Goal: Complete application form: Complete application form

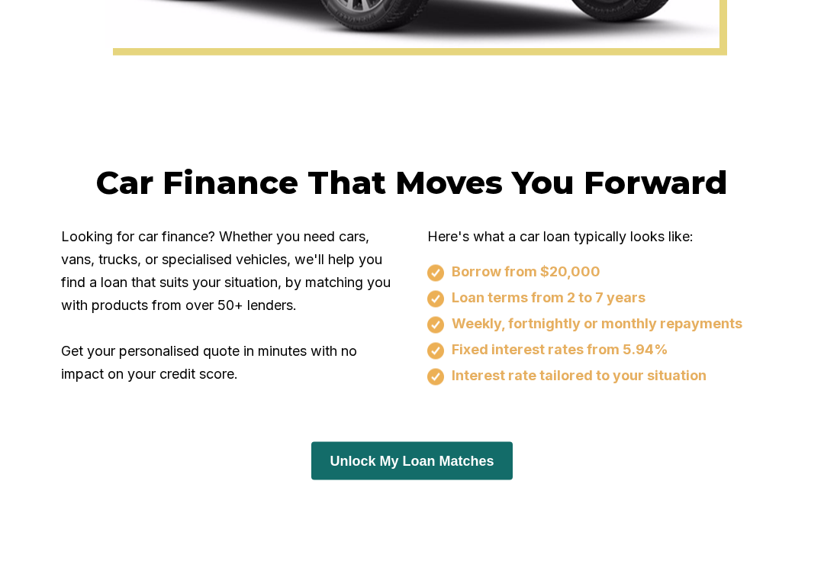
scroll to position [860, 0]
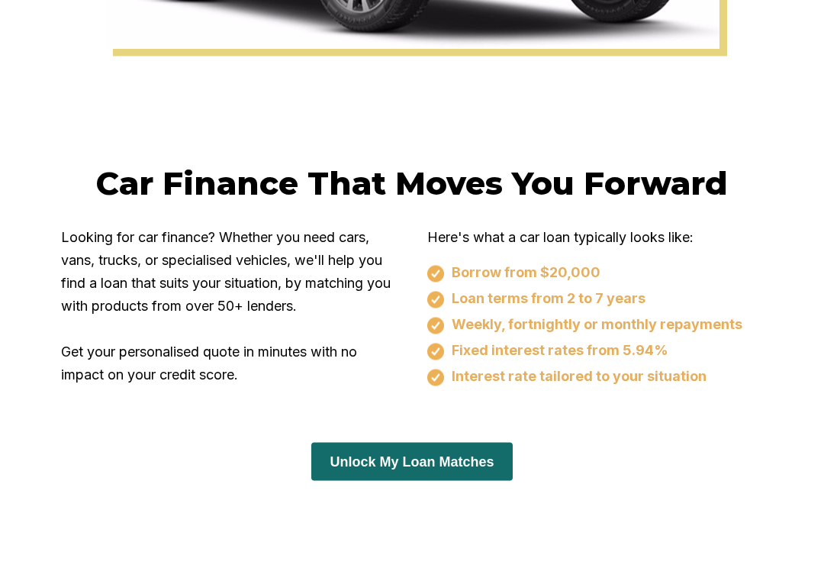
click at [415, 481] on button "Unlock My Loan Matches" at bounding box center [411, 462] width 201 height 38
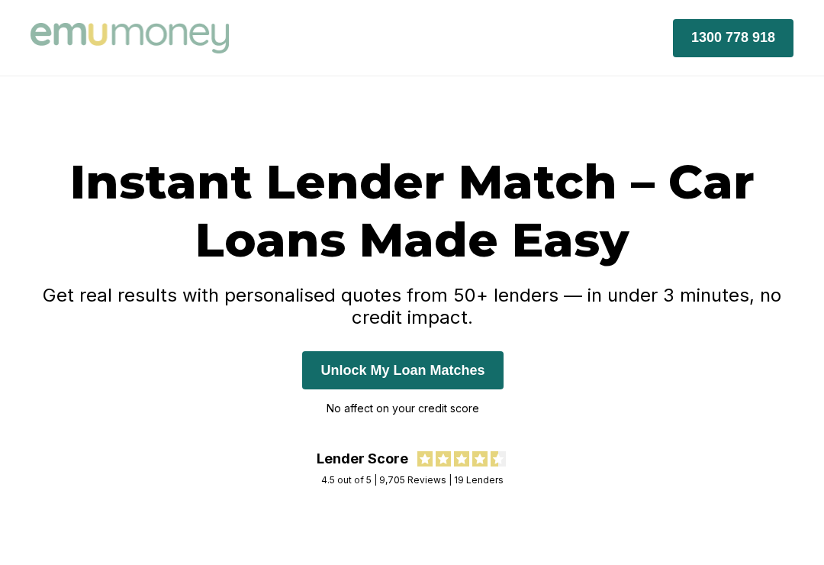
scroll to position [885, 0]
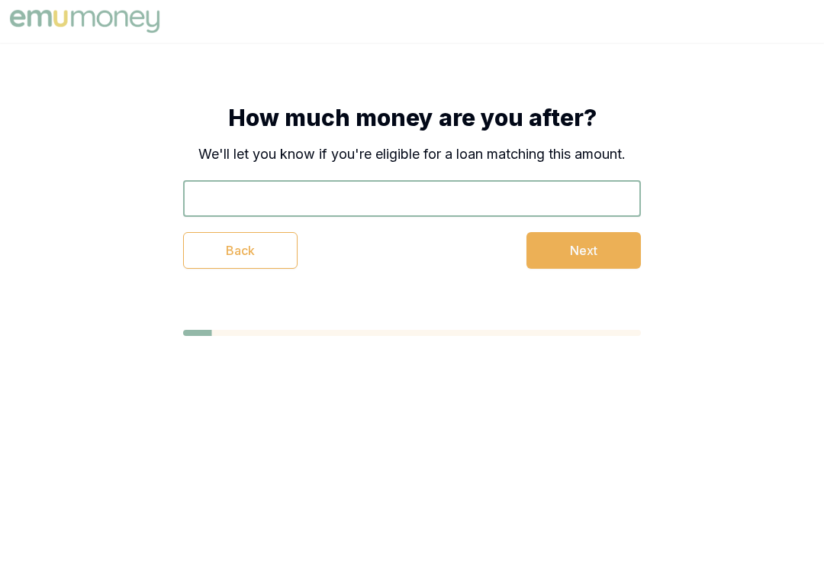
click at [345, 195] on input "text" at bounding box center [412, 198] width 458 height 37
type input "$35,000"
click at [579, 250] on button "Next" at bounding box center [584, 250] width 115 height 37
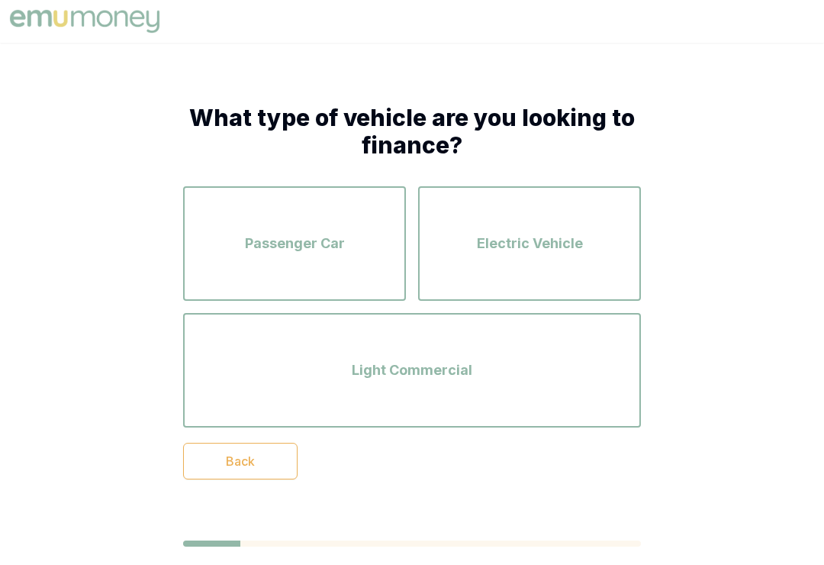
click at [317, 247] on span "Passenger Car" at bounding box center [295, 243] width 100 height 21
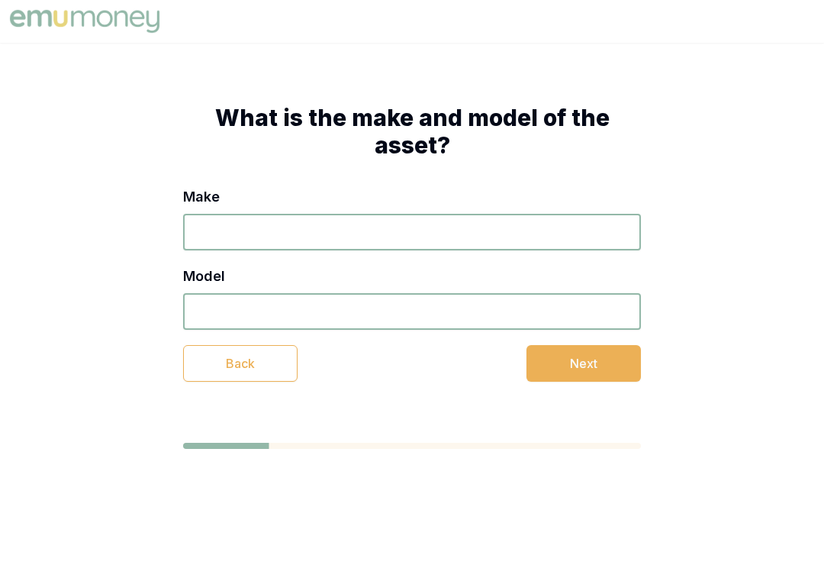
click at [257, 228] on input "Make" at bounding box center [412, 232] width 458 height 37
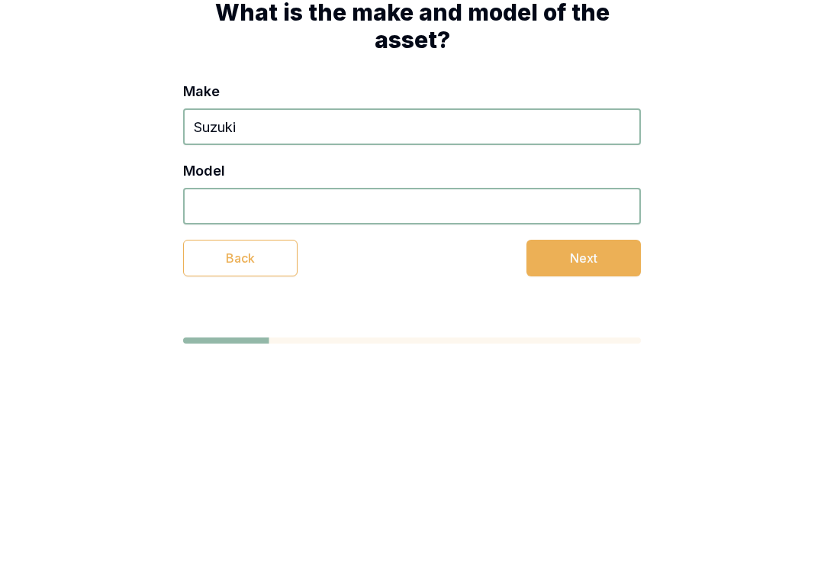
type input "Suzuki"
click at [277, 293] on input "Model" at bounding box center [412, 311] width 458 height 37
type input "Jimny"
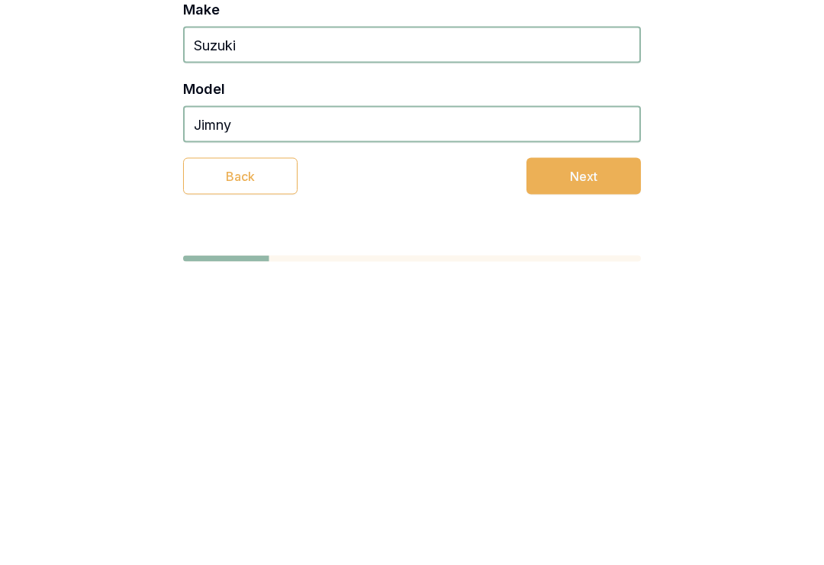
click at [586, 345] on button "Next" at bounding box center [584, 363] width 115 height 37
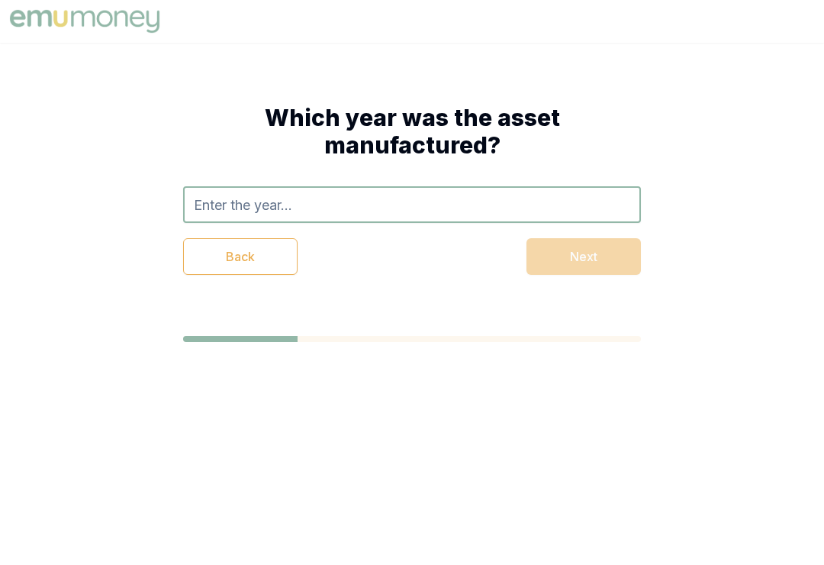
click at [308, 202] on input "text" at bounding box center [412, 204] width 458 height 37
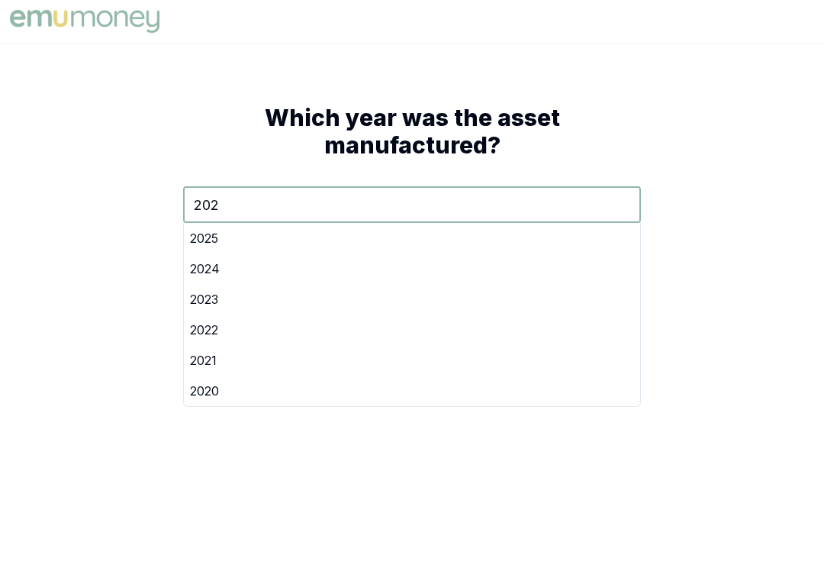
type input "2025"
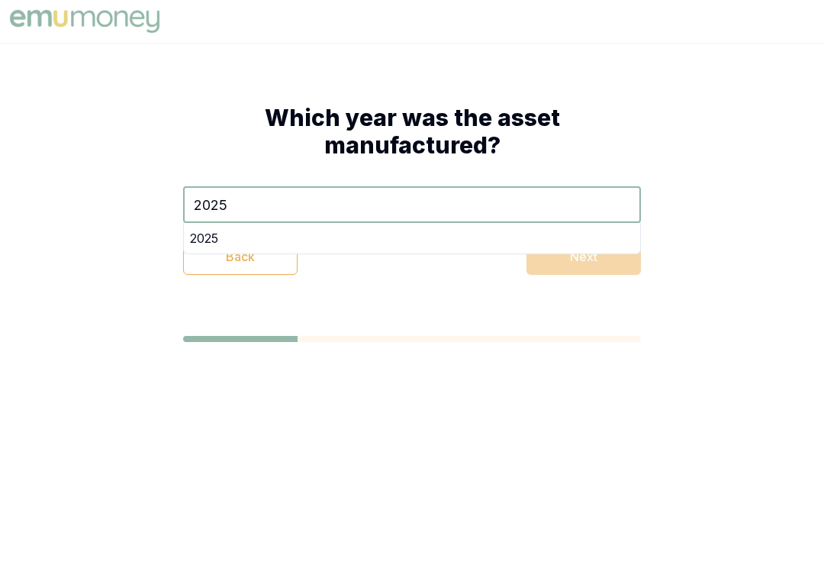
click at [205, 243] on div "2025" at bounding box center [412, 238] width 457 height 31
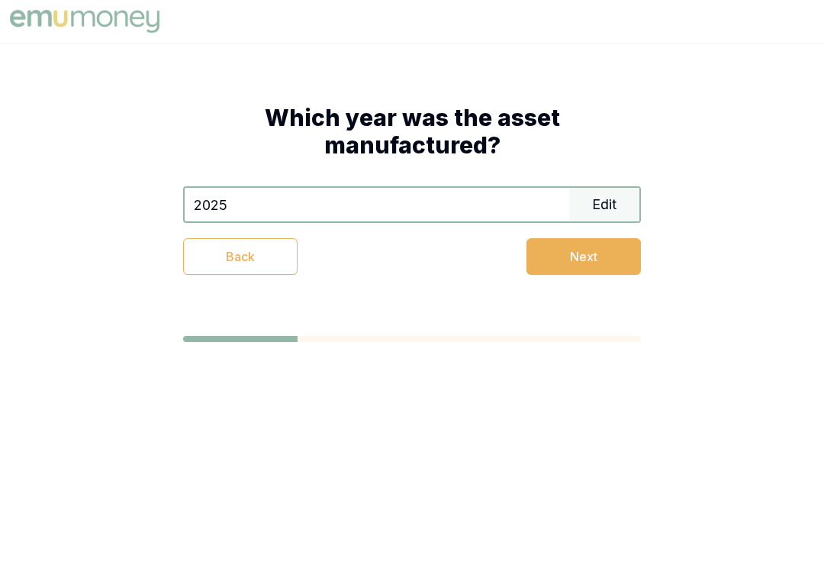
click at [594, 259] on button "Next" at bounding box center [584, 256] width 115 height 37
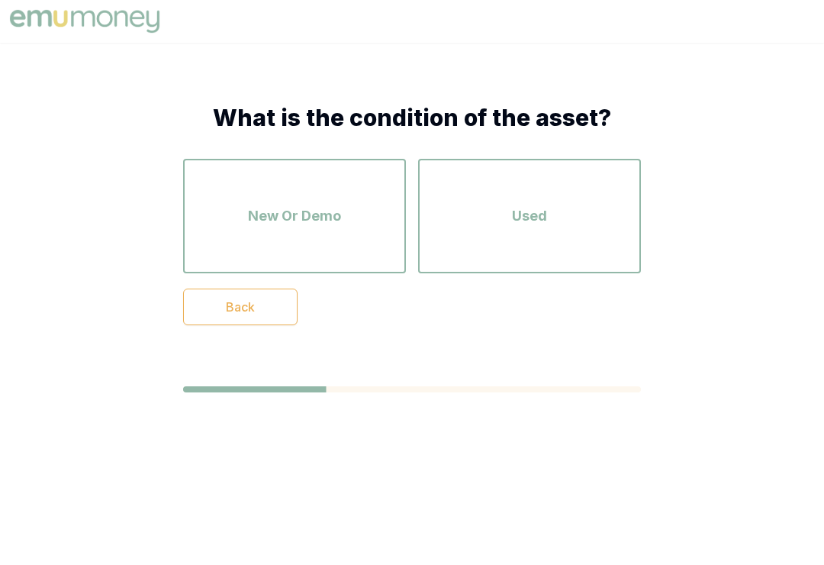
click at [292, 219] on span "New Or Demo" at bounding box center [294, 215] width 93 height 21
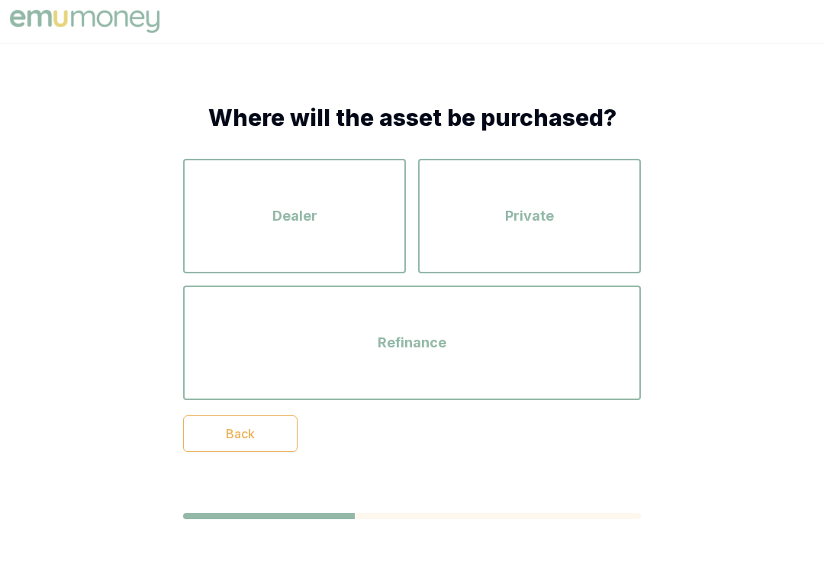
click at [325, 219] on div "Dealer" at bounding box center [294, 216] width 195 height 87
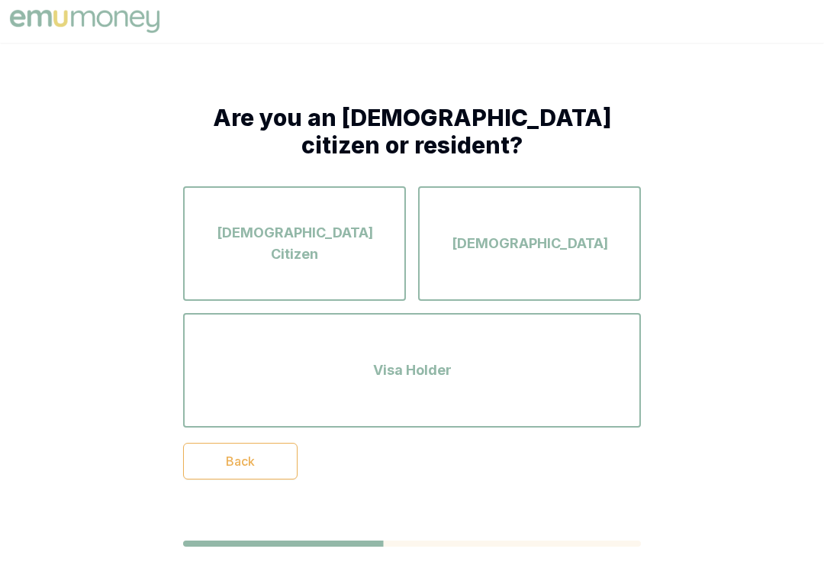
click at [312, 245] on span "Australian Citizen" at bounding box center [294, 243] width 195 height 43
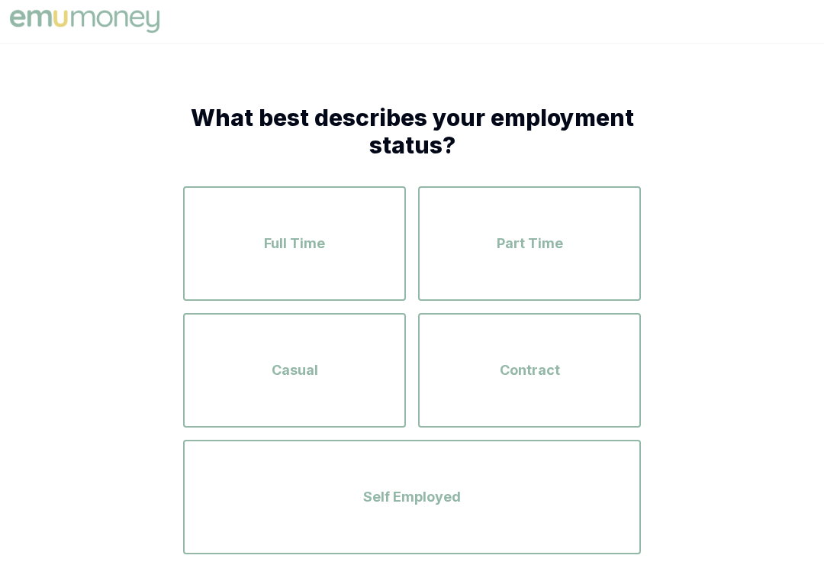
click at [527, 244] on span "Part Time" at bounding box center [530, 243] width 66 height 21
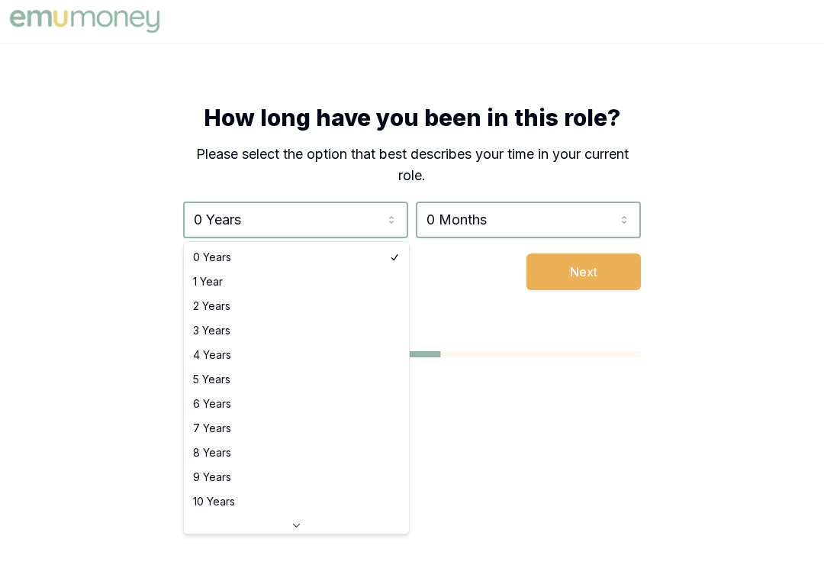
click at [392, 221] on html "How long have you been in this role? Please select the option that best describ…" at bounding box center [412, 282] width 824 height 565
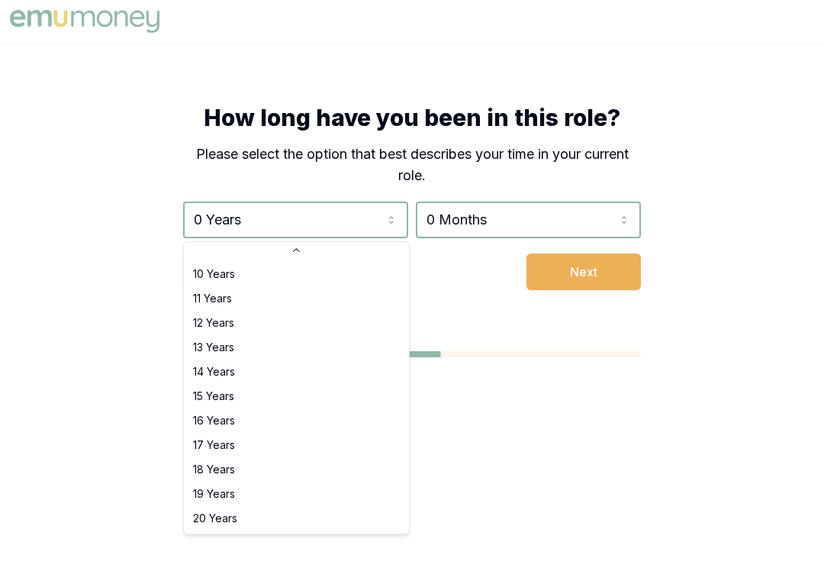
scroll to position [245, 0]
select select "20"
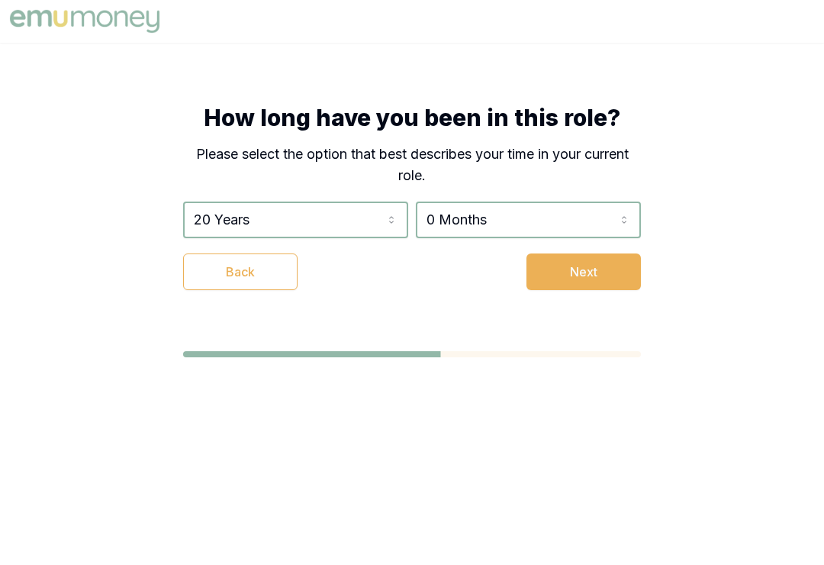
click at [224, 520] on body "How long have you been in this role? Please select the option that best describ…" at bounding box center [412, 282] width 824 height 565
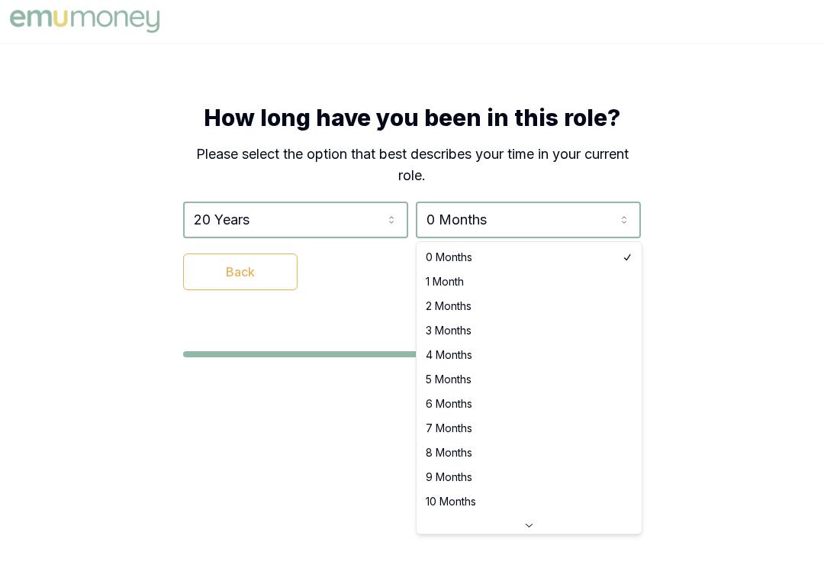
click at [629, 217] on html "How long have you been in this role? Please select the option that best describ…" at bounding box center [412, 282] width 824 height 565
select select "10"
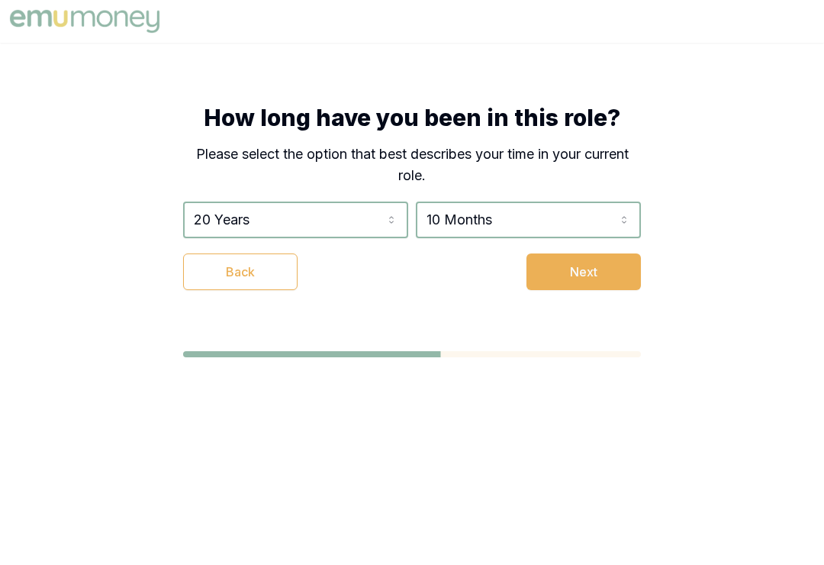
click at [463, 505] on body "How long have you been in this role? Please select the option that best describ…" at bounding box center [412, 282] width 824 height 565
click at [589, 275] on button "Next" at bounding box center [584, 271] width 115 height 37
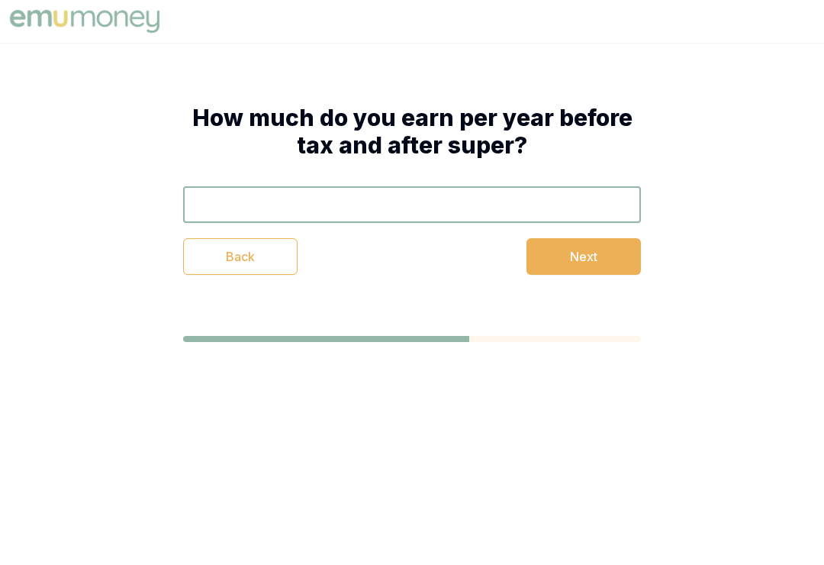
click at [287, 196] on input "text" at bounding box center [412, 204] width 458 height 37
type input "$36,000"
click at [572, 257] on button "Next" at bounding box center [584, 256] width 115 height 37
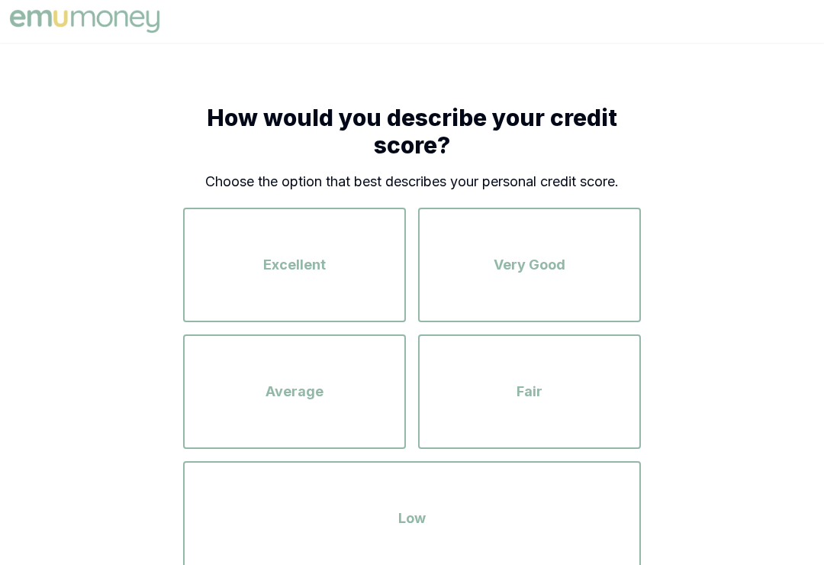
click at [302, 251] on div "Excellent" at bounding box center [294, 264] width 195 height 87
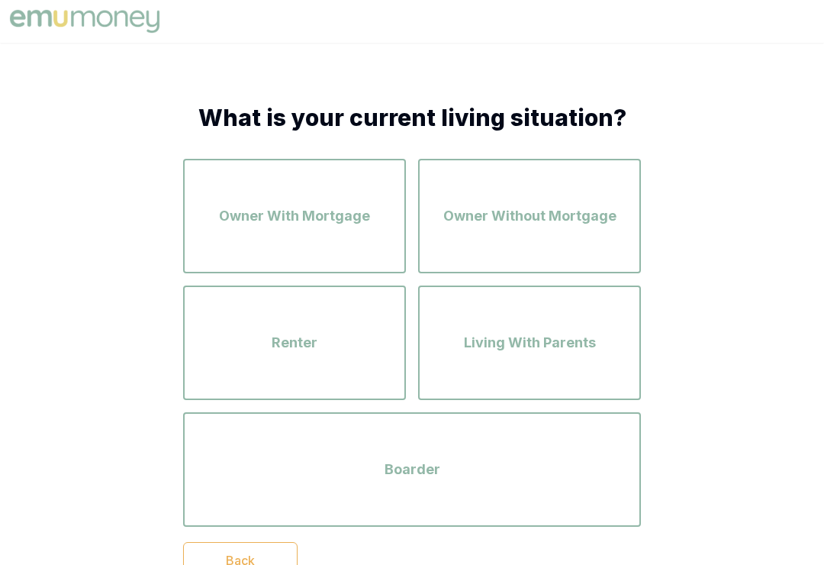
click at [424, 470] on span "Boarder" at bounding box center [413, 469] width 56 height 21
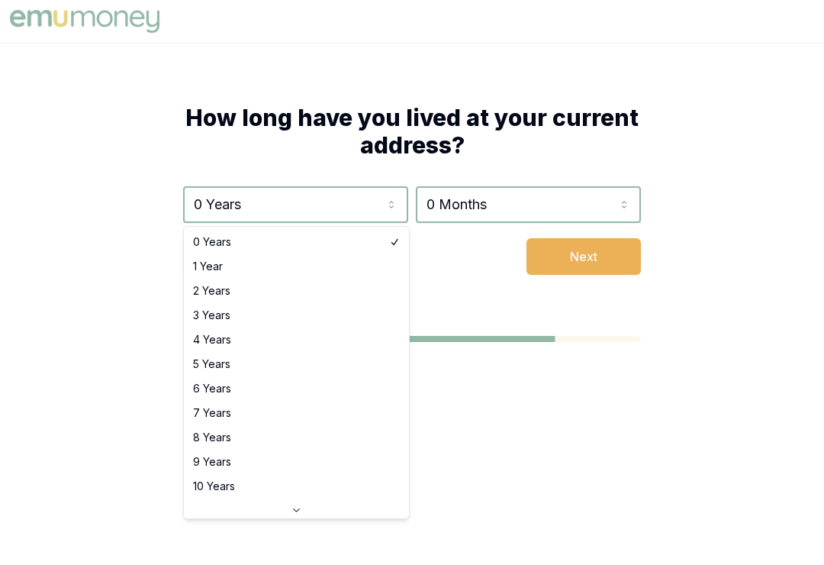
click at [391, 208] on html "How long have you lived at your current address? 0 Years 0 Years 1 Year 2 Years…" at bounding box center [412, 282] width 824 height 565
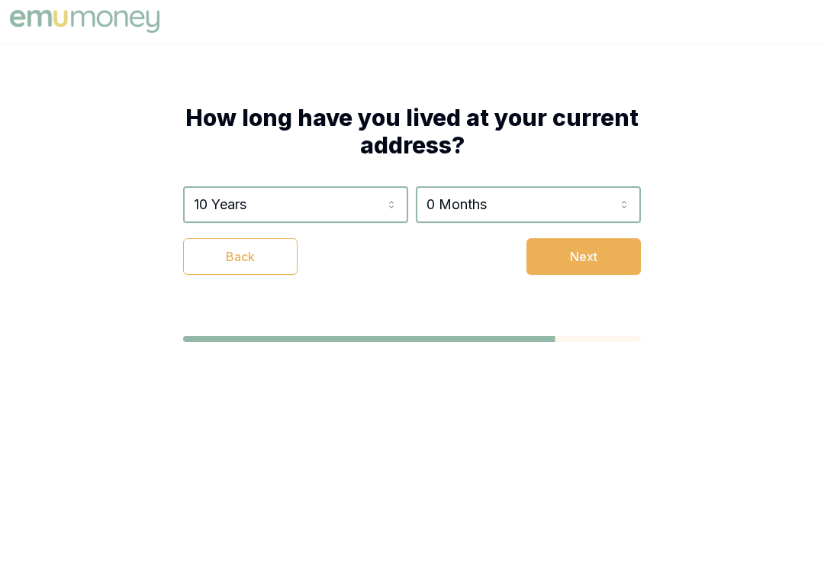
click at [231, 490] on body "How long have you lived at your current address? 10 Years 0 Years 1 Year 2 Year…" at bounding box center [412, 282] width 824 height 565
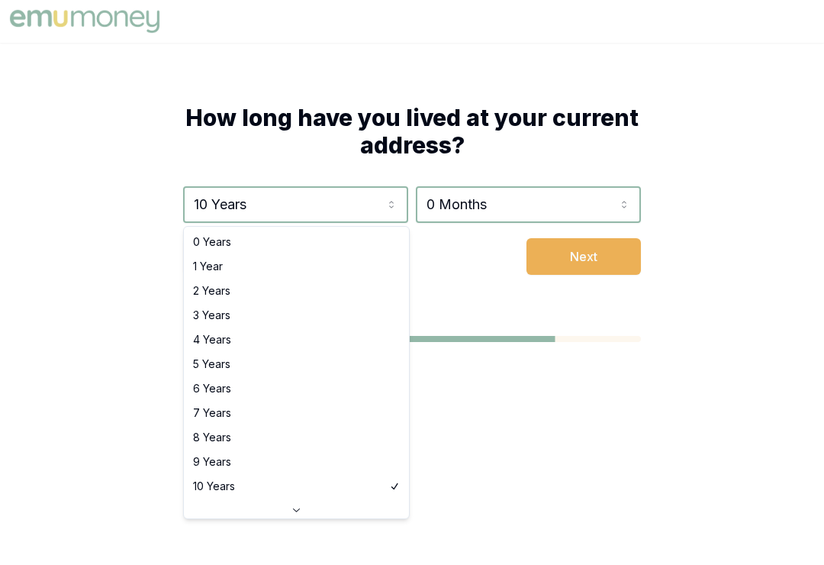
click at [397, 208] on html "How long have you lived at your current address? 10 Years 0 Years 1 Year 2 Year…" at bounding box center [412, 282] width 824 height 565
select select "8"
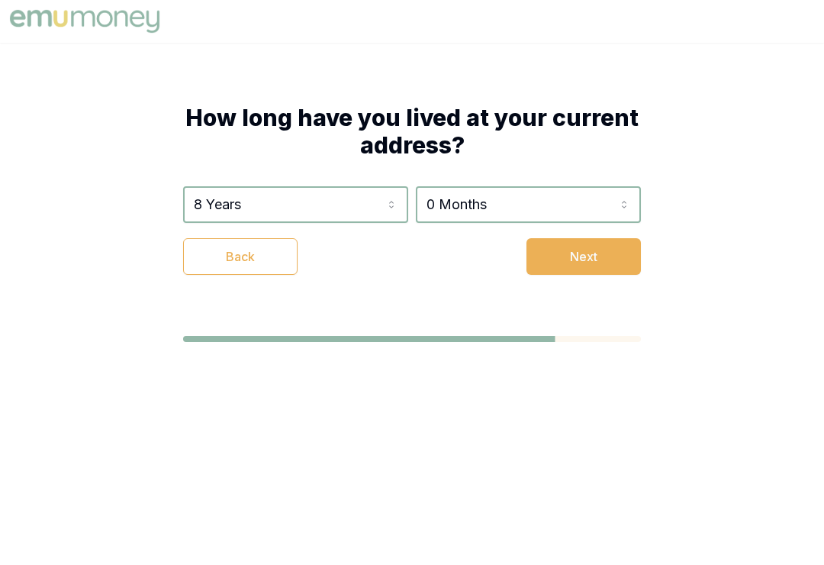
click at [222, 443] on body "How long have you lived at your current address? 8 Years 0 Years 1 Year 2 Years…" at bounding box center [412, 282] width 824 height 565
click at [588, 257] on button "Next" at bounding box center [584, 256] width 115 height 37
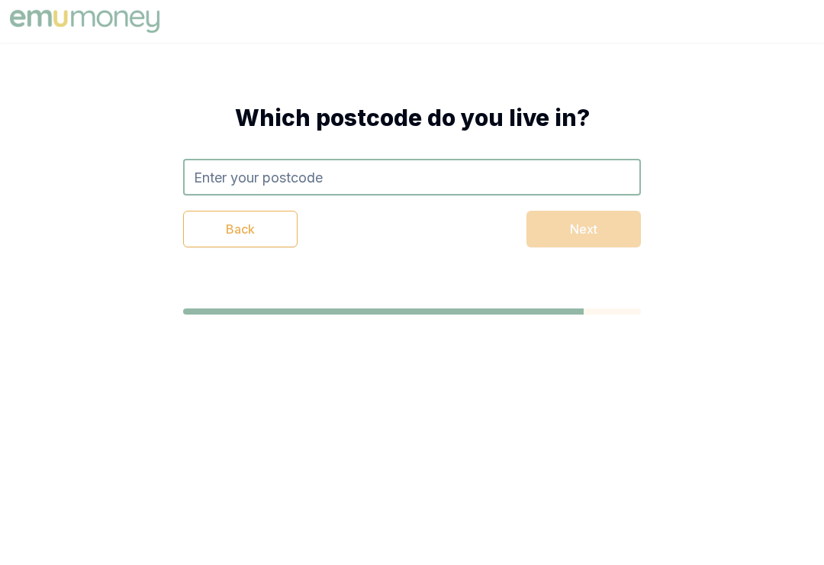
click at [406, 188] on input "text" at bounding box center [412, 177] width 458 height 37
type input "4285"
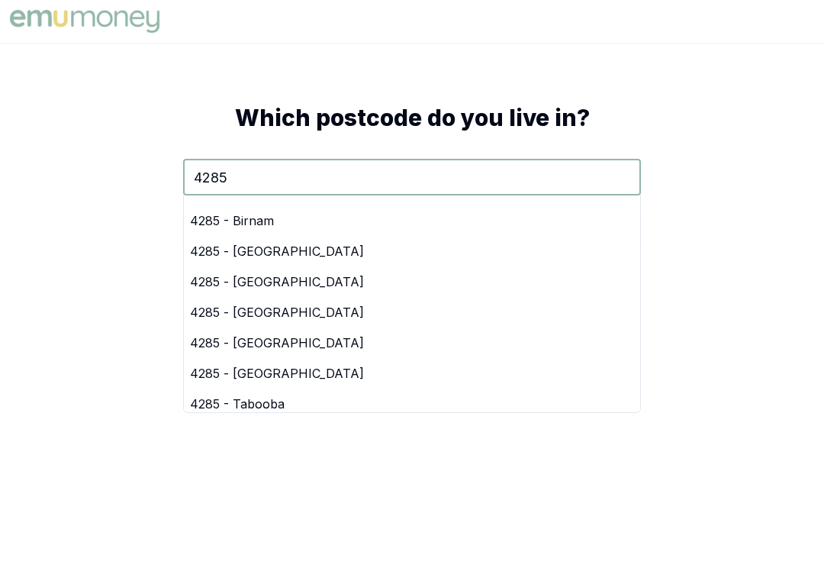
scroll to position [114, 0]
click at [281, 348] on div "4285 - Cedar Vale" at bounding box center [412, 341] width 457 height 31
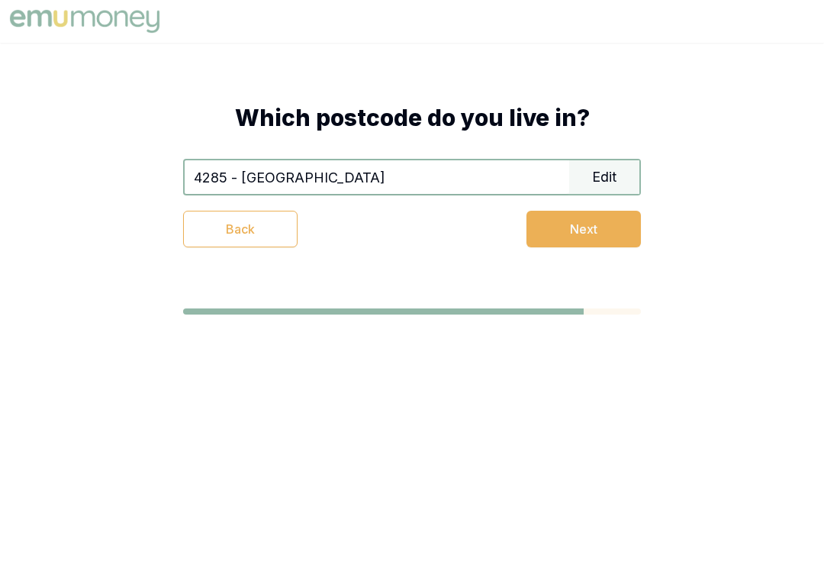
click at [592, 231] on button "Next" at bounding box center [584, 229] width 115 height 37
